Goal: Task Accomplishment & Management: Manage account settings

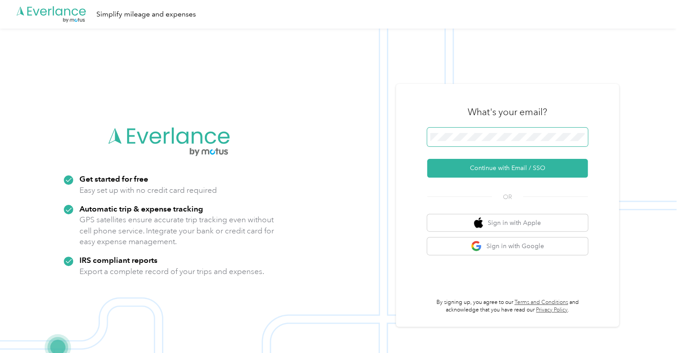
click at [471, 128] on span at bounding box center [507, 137] width 161 height 19
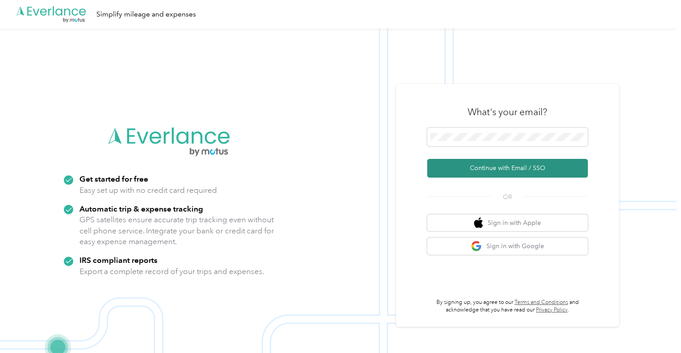
click at [528, 176] on button "Continue with Email / SSO" at bounding box center [507, 168] width 161 height 19
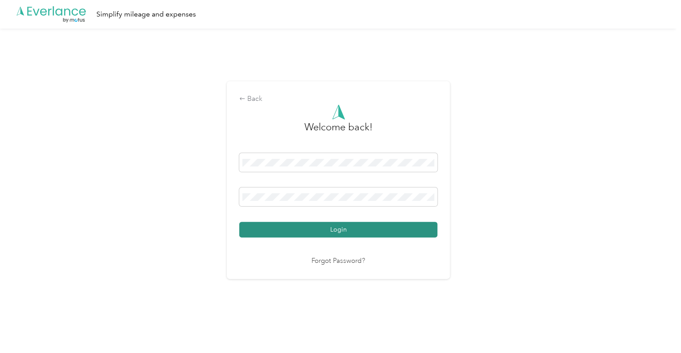
click at [341, 224] on button "Login" at bounding box center [338, 230] width 198 height 16
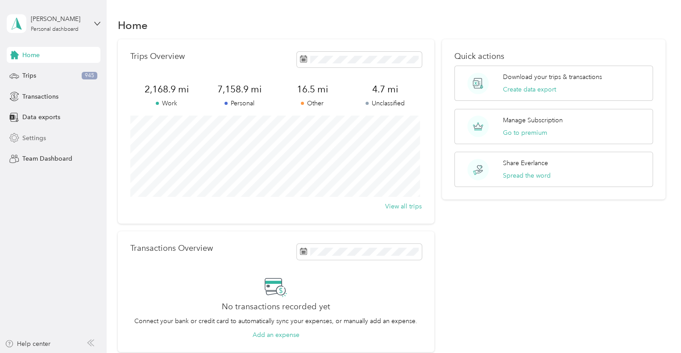
click at [28, 134] on span "Settings" at bounding box center [34, 137] width 24 height 9
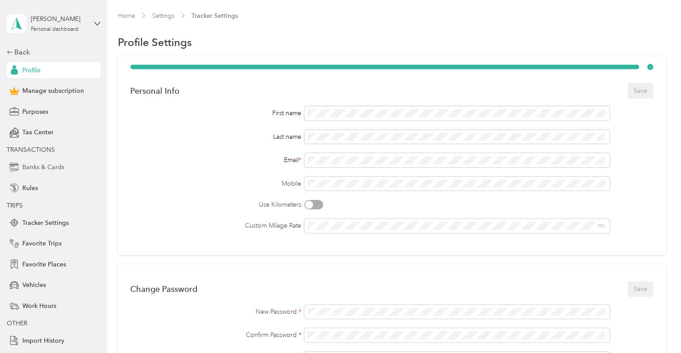
click at [41, 164] on span "Banks & Cards" at bounding box center [43, 166] width 42 height 9
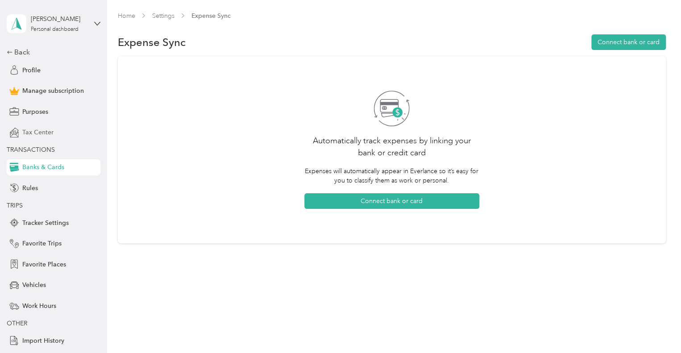
click at [41, 129] on span "Tax Center" at bounding box center [37, 132] width 31 height 9
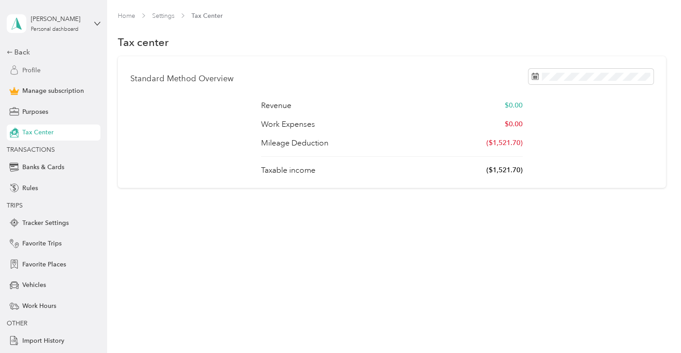
click at [29, 66] on span "Profile" at bounding box center [31, 70] width 18 height 9
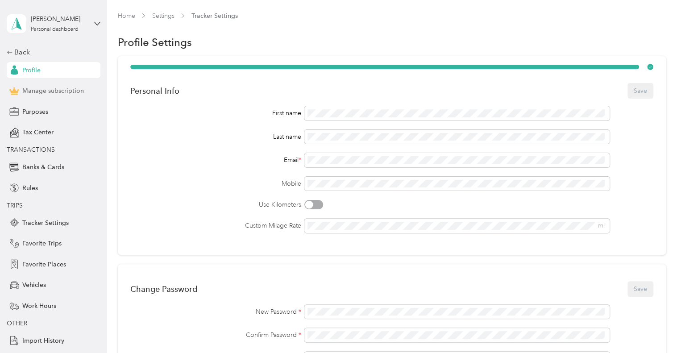
click at [54, 90] on span "Manage subscription" at bounding box center [53, 90] width 62 height 9
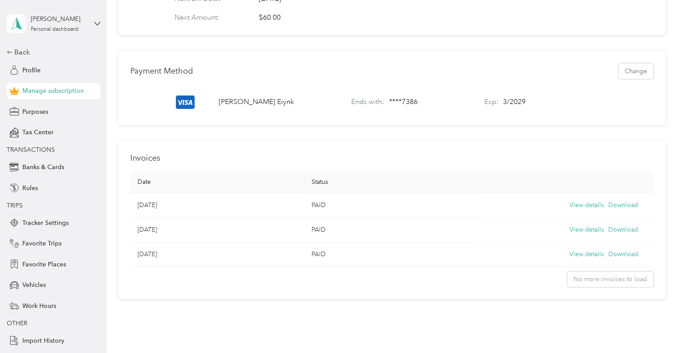
scroll to position [268, 0]
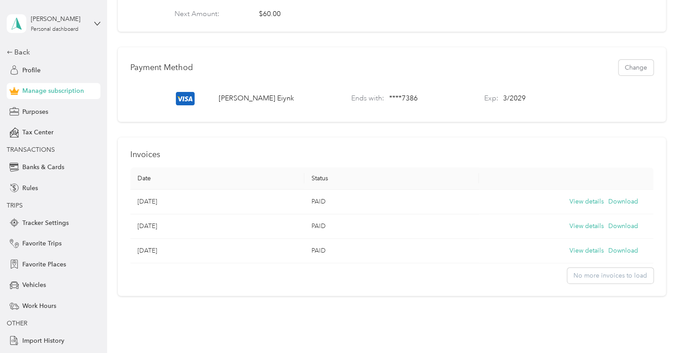
click at [587, 202] on td "View details Download" at bounding box center [566, 202] width 174 height 25
click at [583, 206] on button "View details" at bounding box center [586, 202] width 34 height 10
click at [588, 231] on button "View details" at bounding box center [586, 226] width 34 height 10
click at [569, 250] on td "View details Download" at bounding box center [566, 251] width 174 height 25
click at [570, 252] on button "View details" at bounding box center [586, 251] width 34 height 10
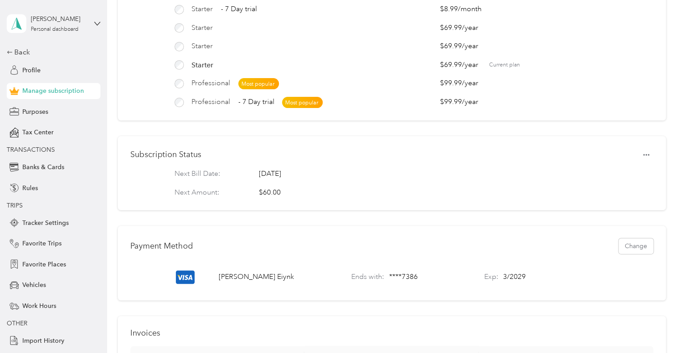
scroll to position [0, 0]
